Goal: Complete application form

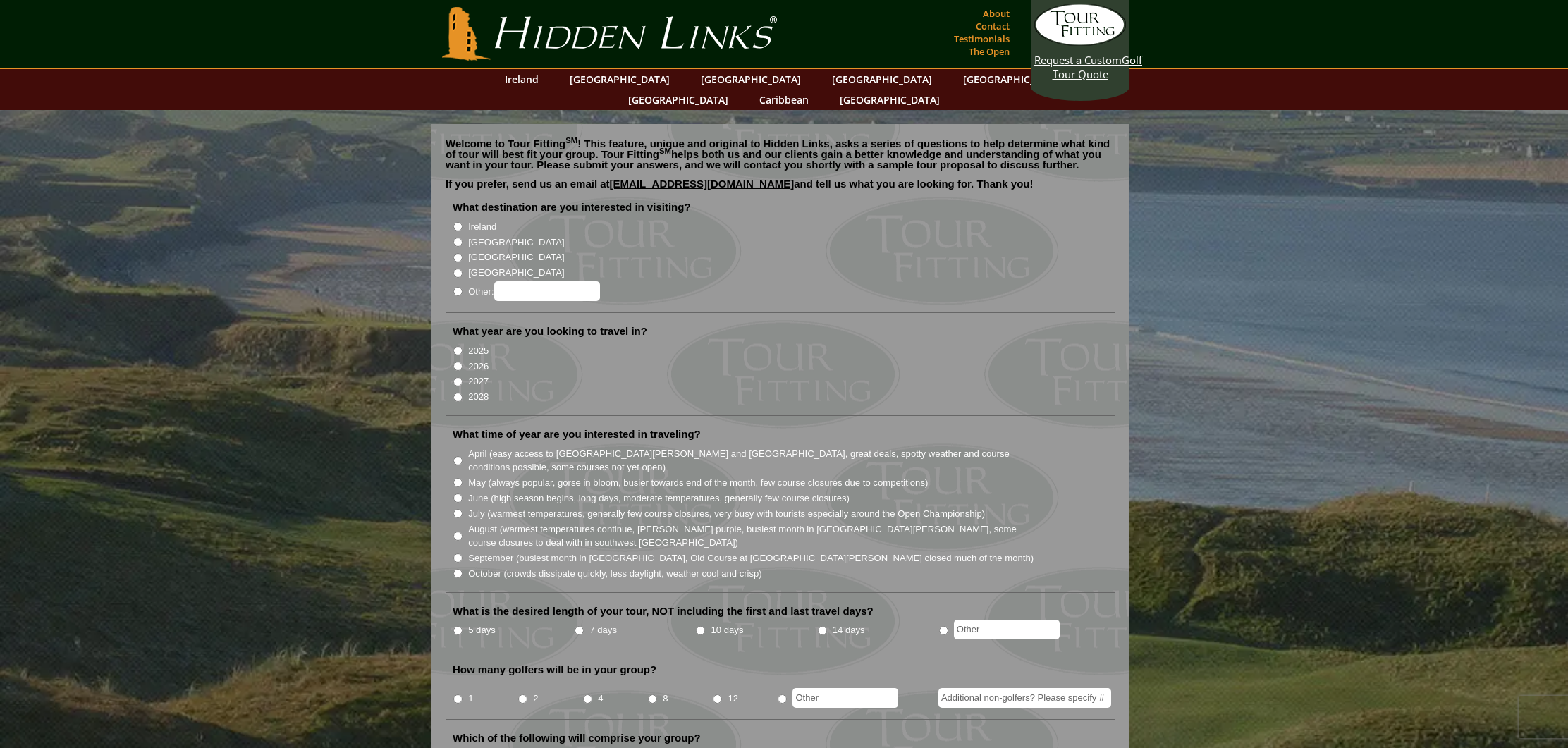
click at [457, 238] on input "[GEOGRAPHIC_DATA]" at bounding box center [457, 242] width 9 height 9
radio input "true"
click at [457, 361] on input "2026" at bounding box center [457, 366] width 9 height 9
radio input "true"
click at [457, 346] on input "2025" at bounding box center [457, 351] width 9 height 9
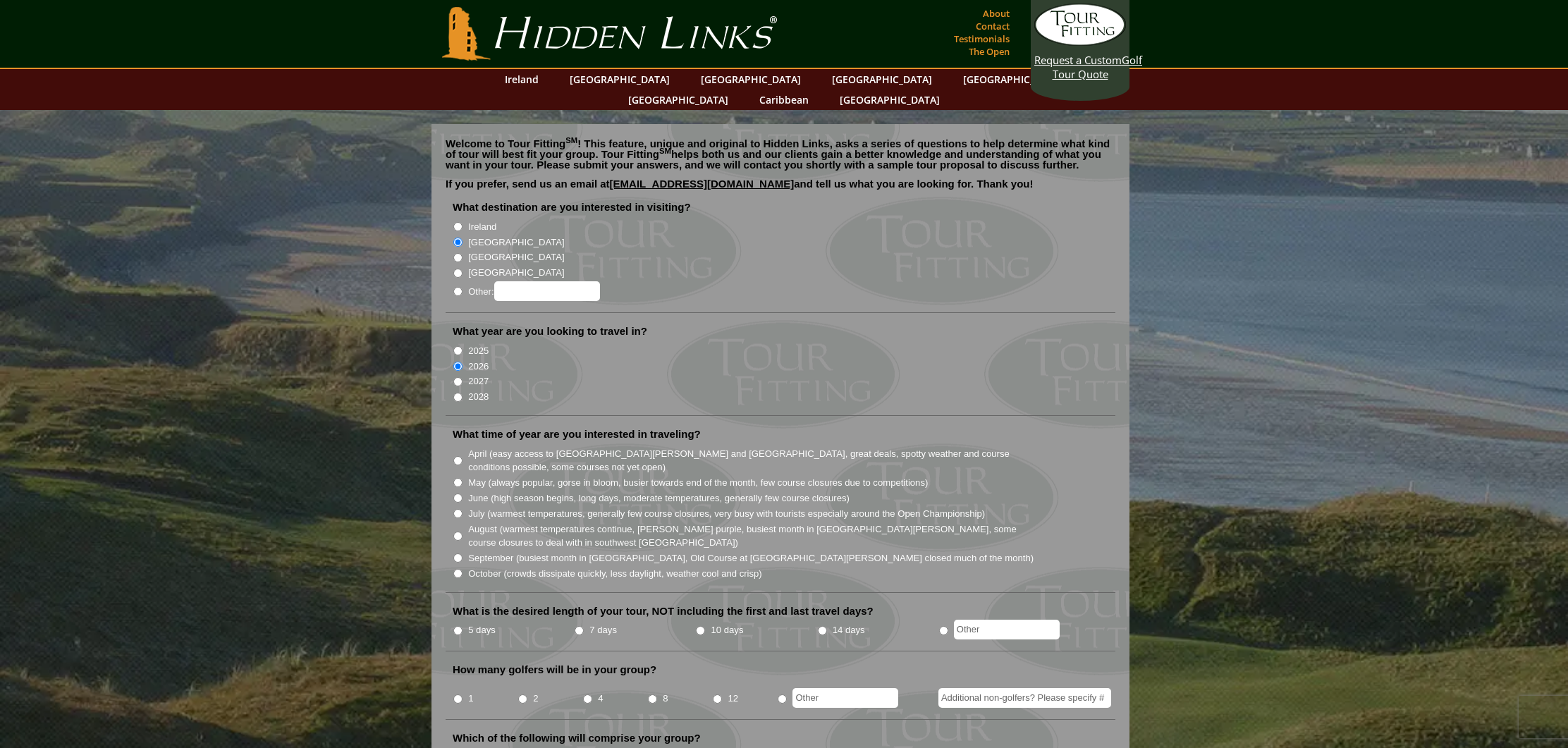
radio input "true"
click at [461, 553] on input "September (busiest month in [GEOGRAPHIC_DATA], Old Course at [GEOGRAPHIC_DATA][…" at bounding box center [457, 558] width 9 height 9
radio input "true"
click at [461, 553] on input "September (busiest month in [GEOGRAPHIC_DATA], Old Course at [GEOGRAPHIC_DATA][…" at bounding box center [457, 558] width 9 height 9
click at [459, 553] on input "September (busiest month in [GEOGRAPHIC_DATA], Old Course at [GEOGRAPHIC_DATA][…" at bounding box center [457, 558] width 9 height 9
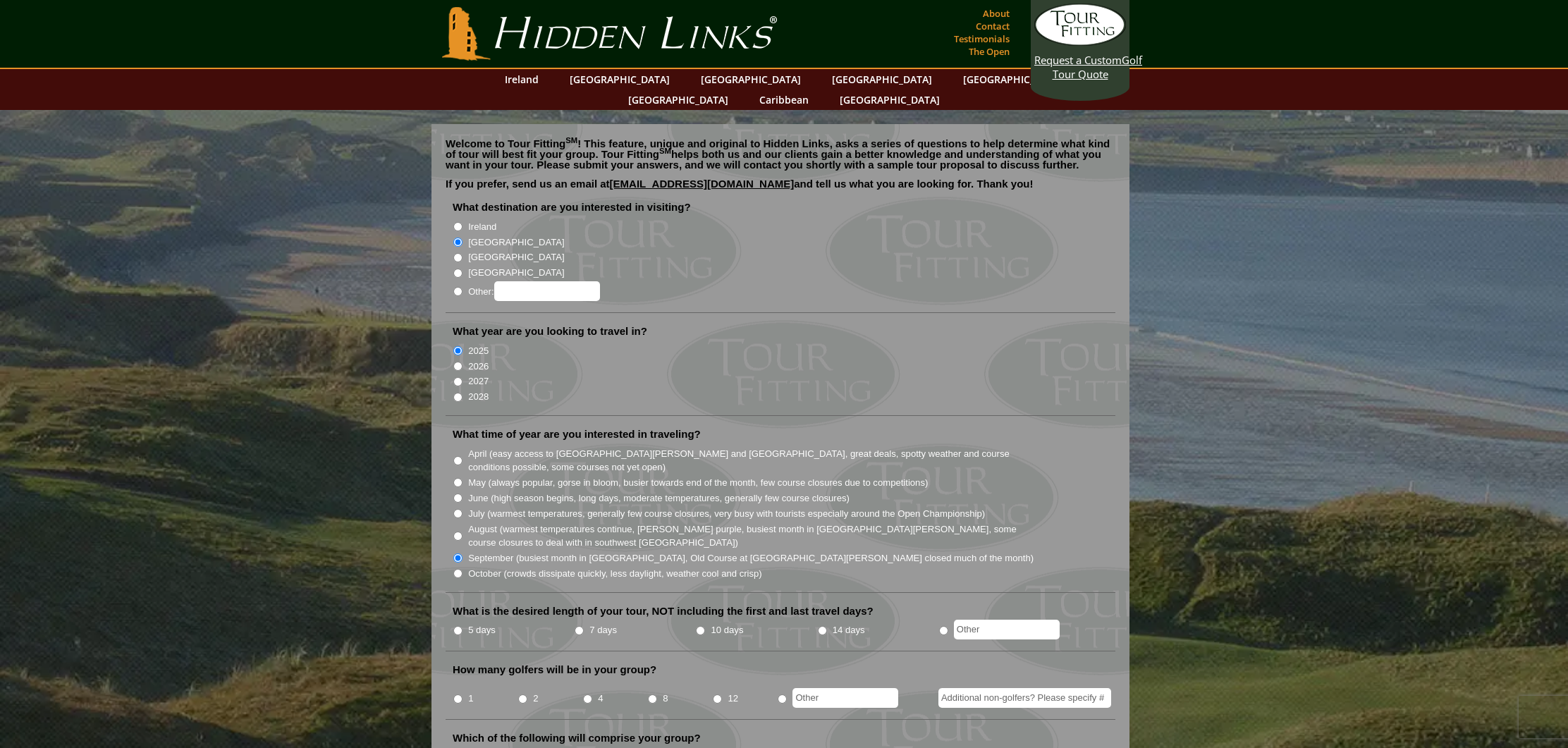
click at [460, 569] on input "October (crowds dissipate quickly, less daylight, weather cool and crisp)" at bounding box center [457, 574] width 9 height 9
radio input "true"
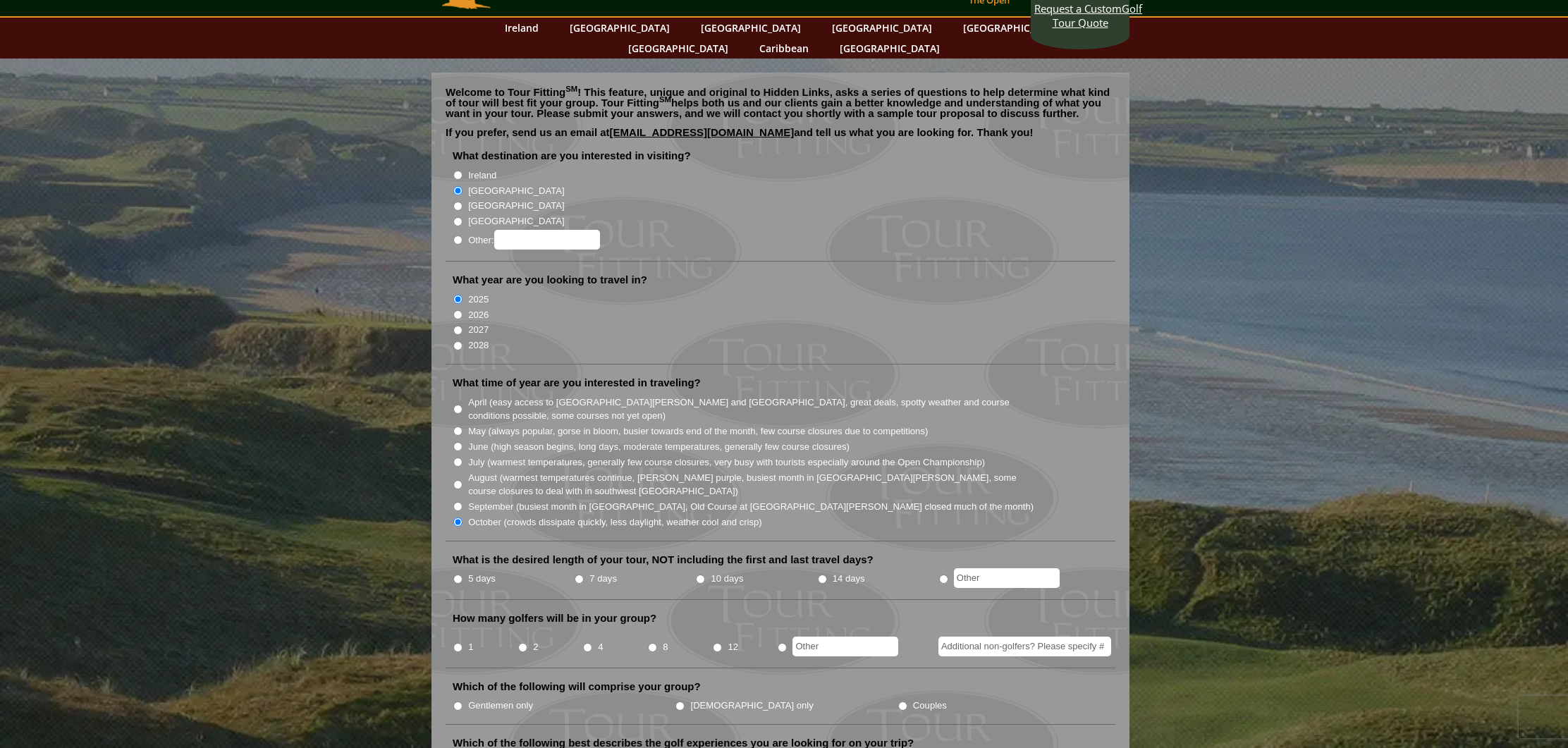
scroll to position [53, 0]
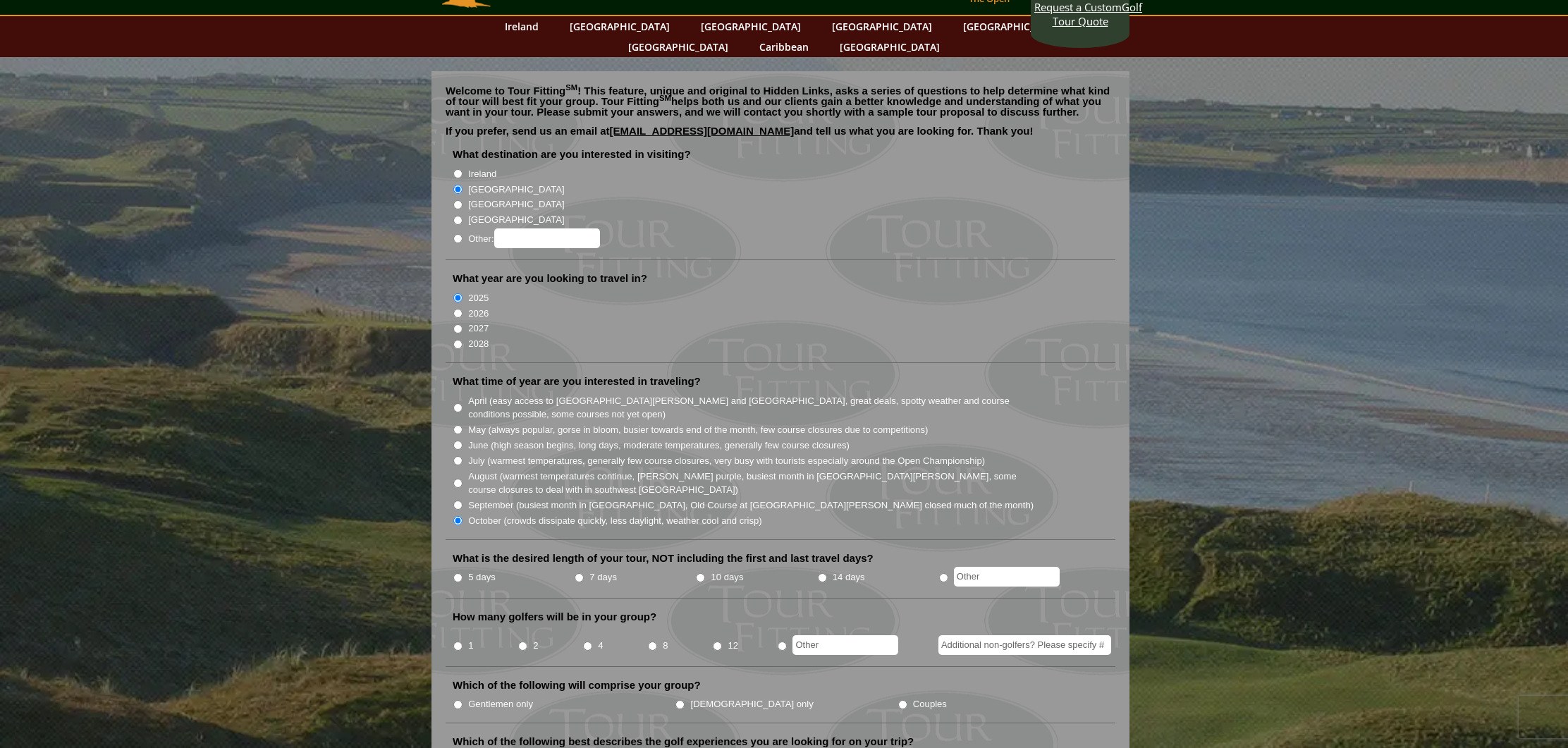
click at [522, 642] on input "2" at bounding box center [522, 646] width 9 height 9
radio input "true"
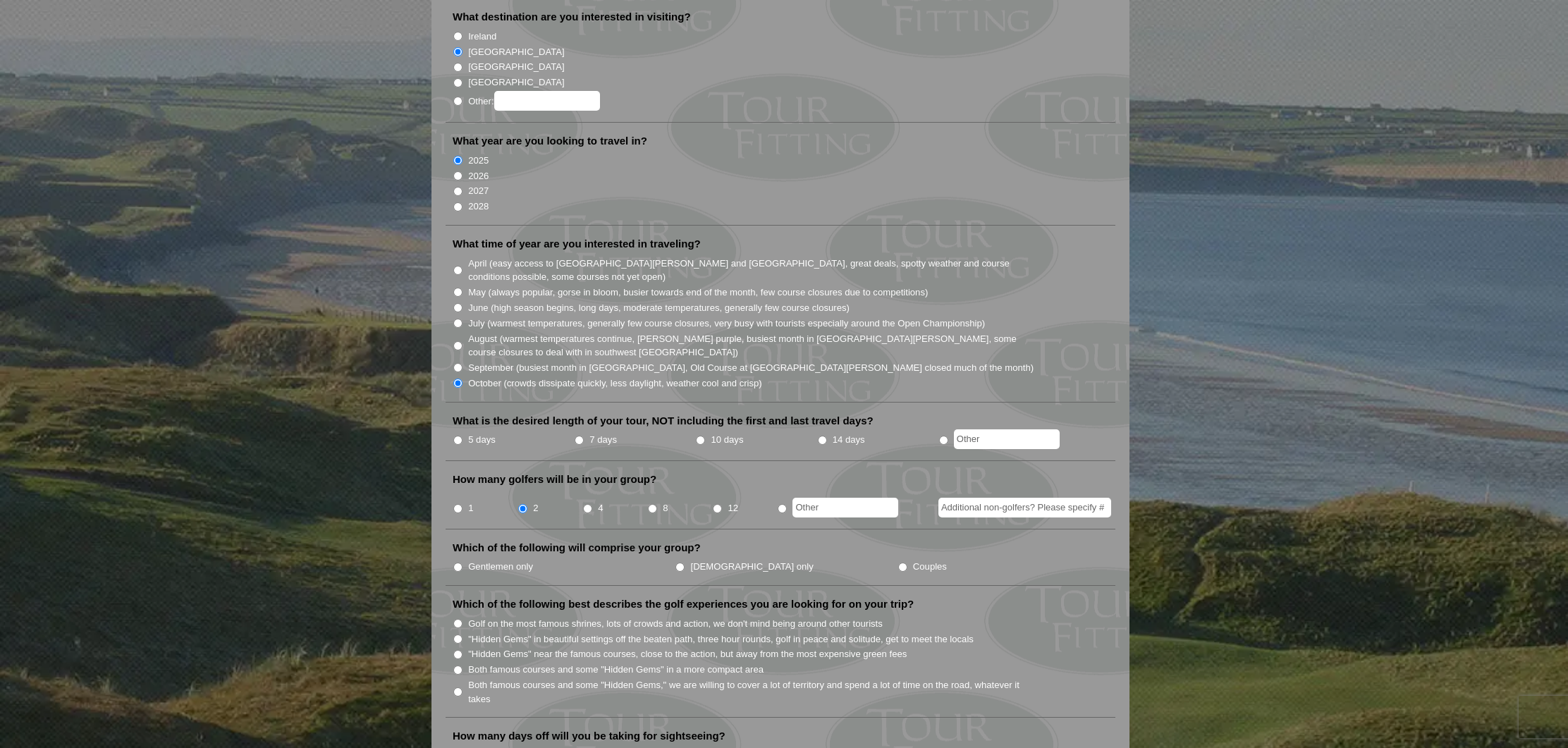
scroll to position [196, 0]
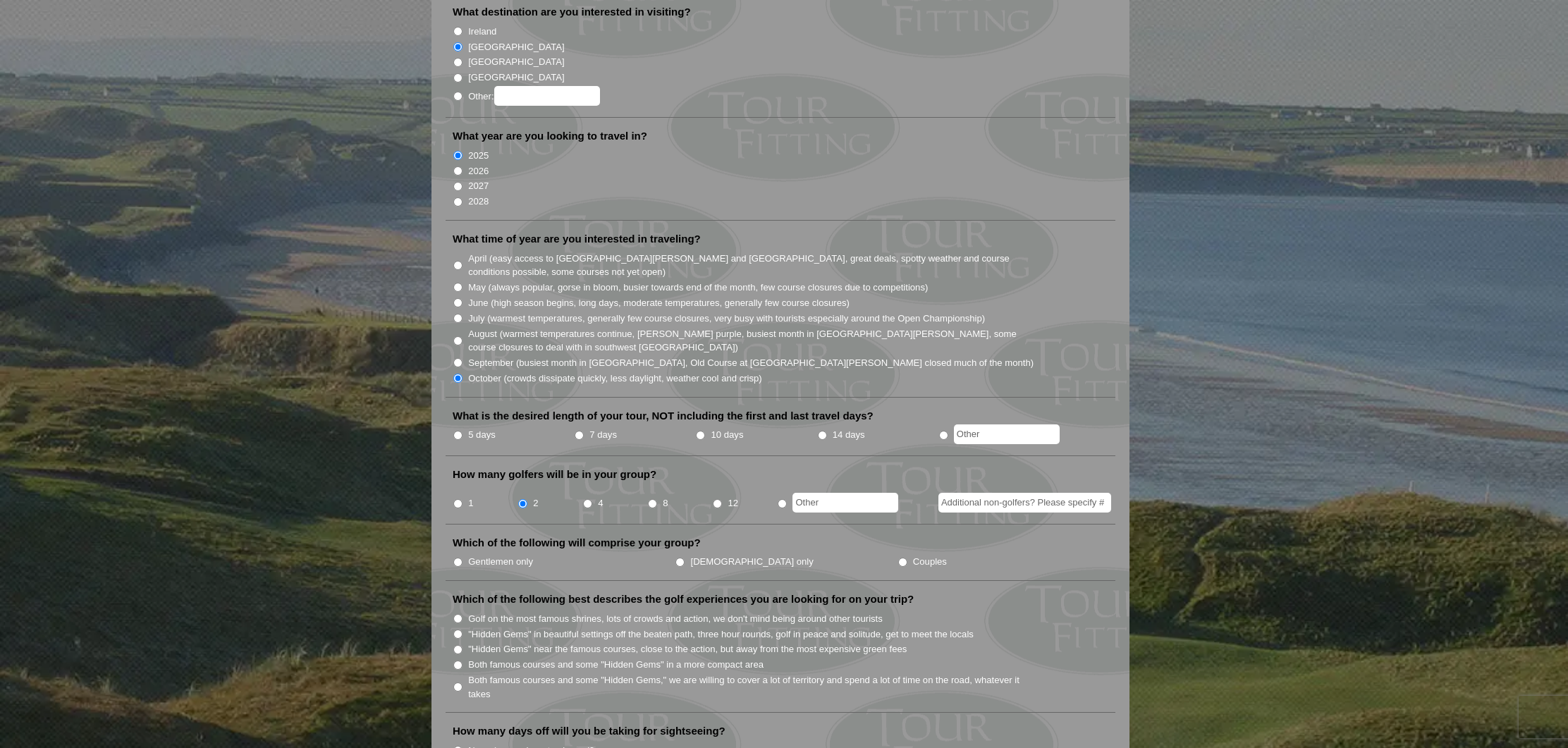
click at [457, 558] on input "Gentlemen only" at bounding box center [457, 562] width 9 height 9
radio input "true"
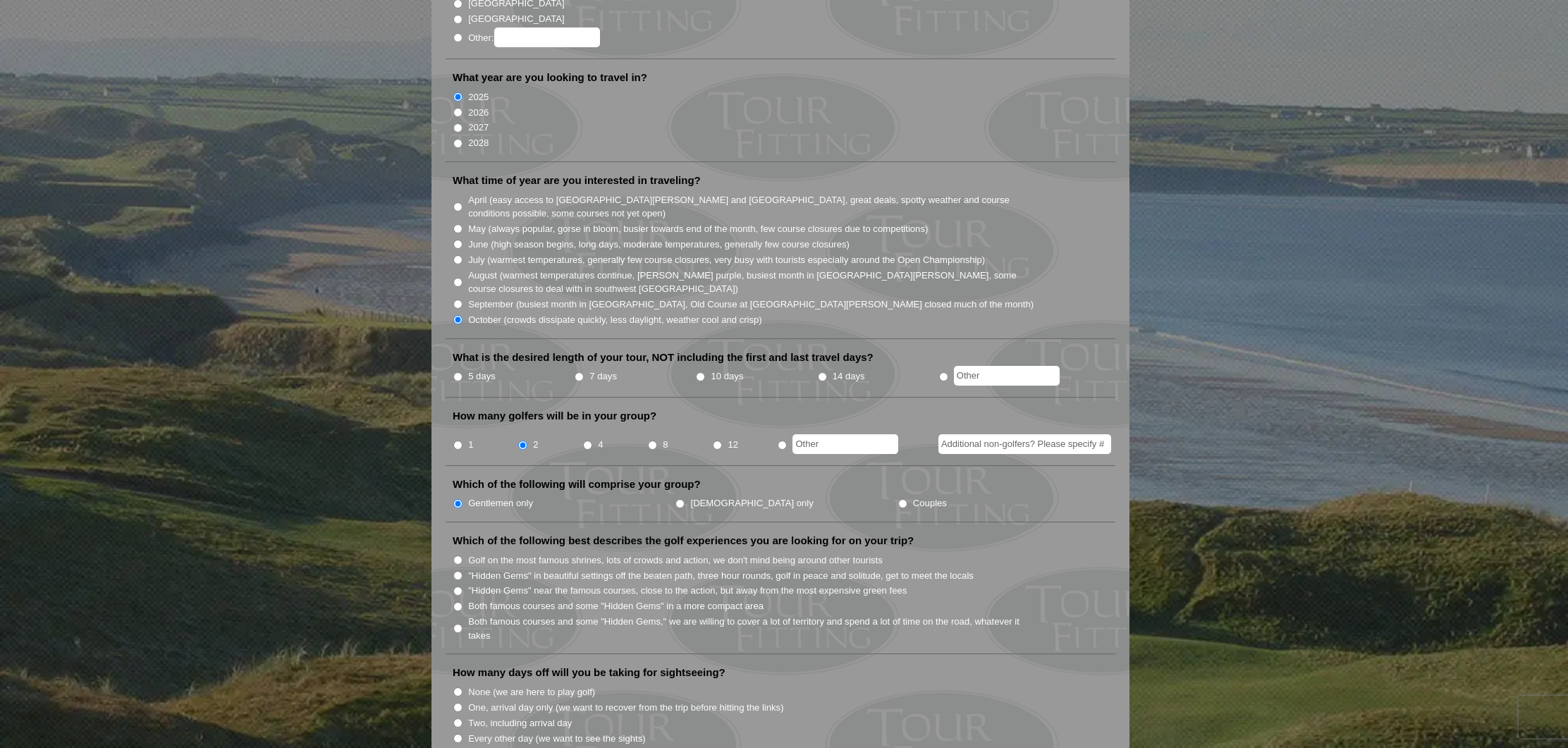
scroll to position [253, 0]
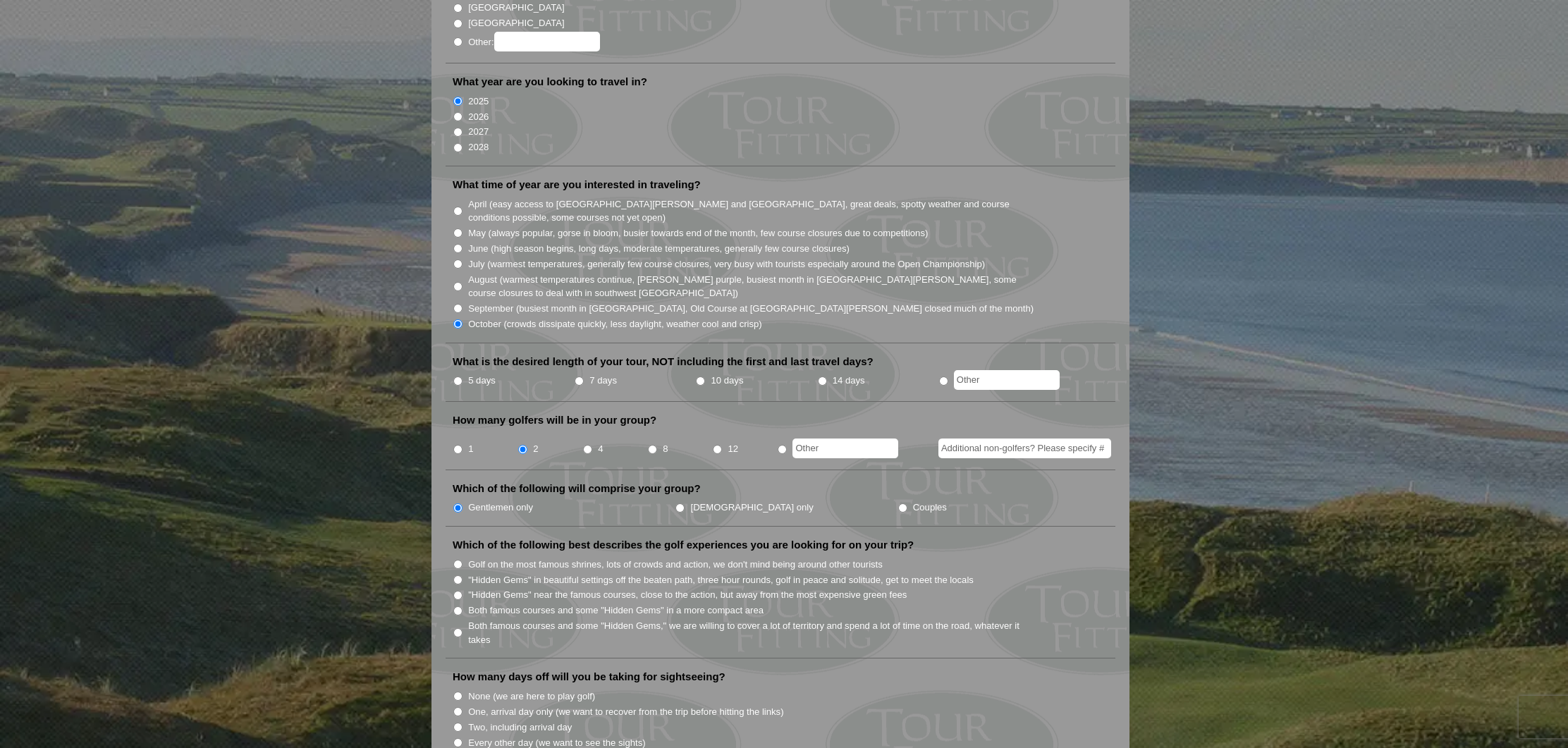
click at [462, 587] on li ""Hidden Gems" near the famous courses, close to the action, but away from the m…" at bounding box center [786, 594] width 667 height 15
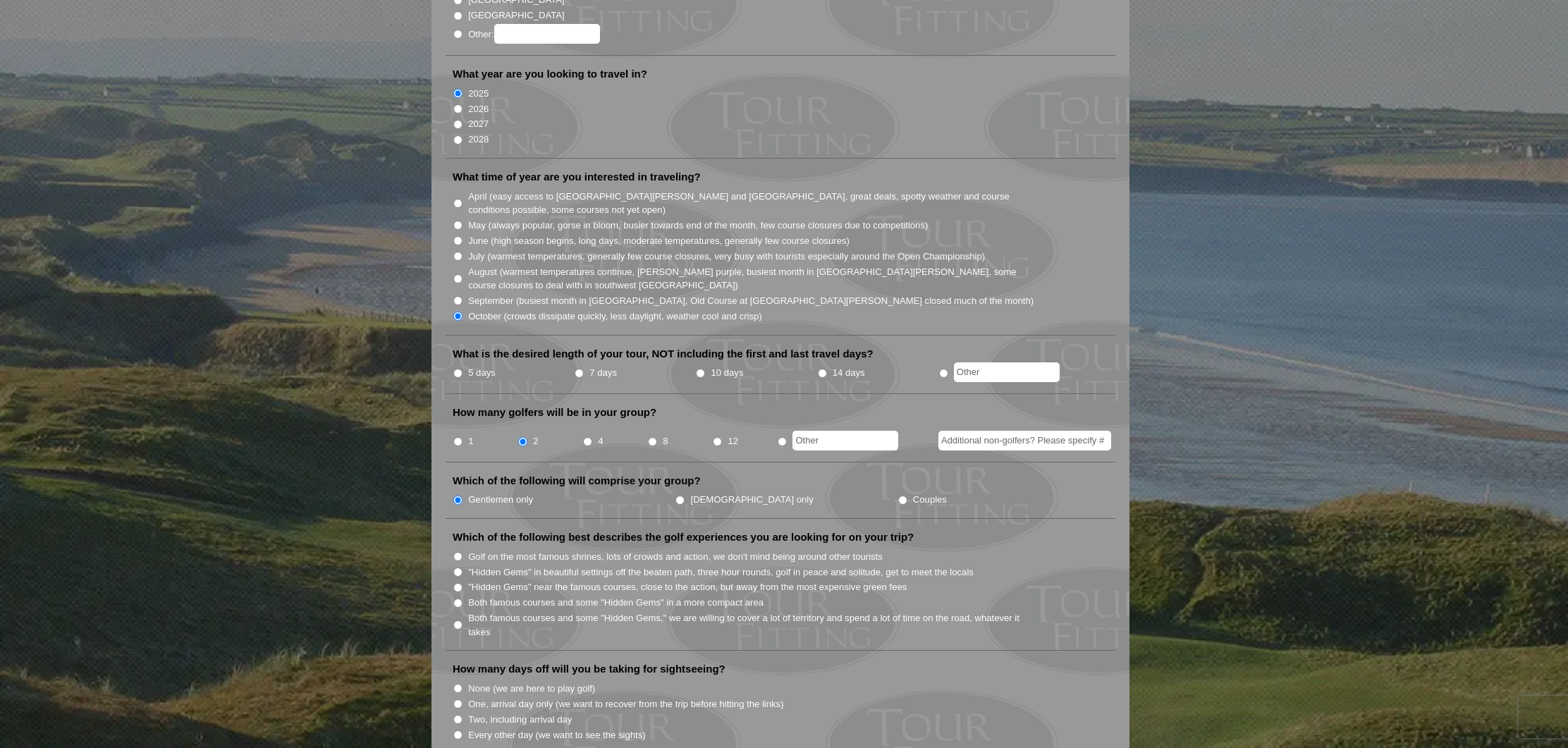
scroll to position [112, 0]
